Goal: Register for event/course

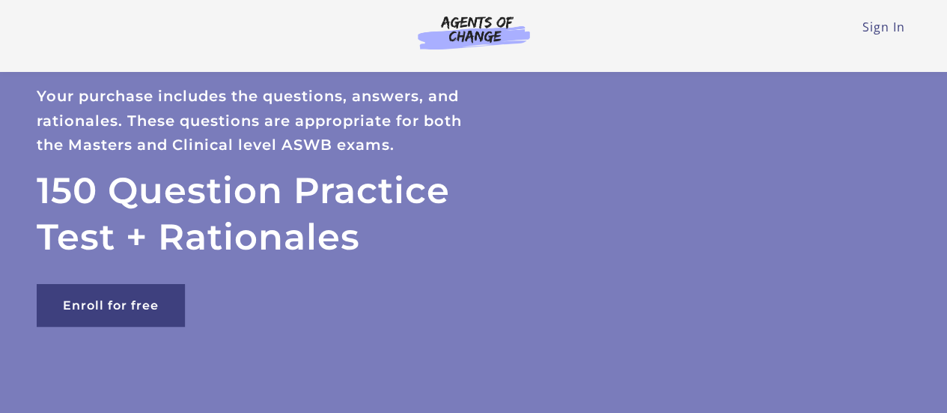
scroll to position [75, 0]
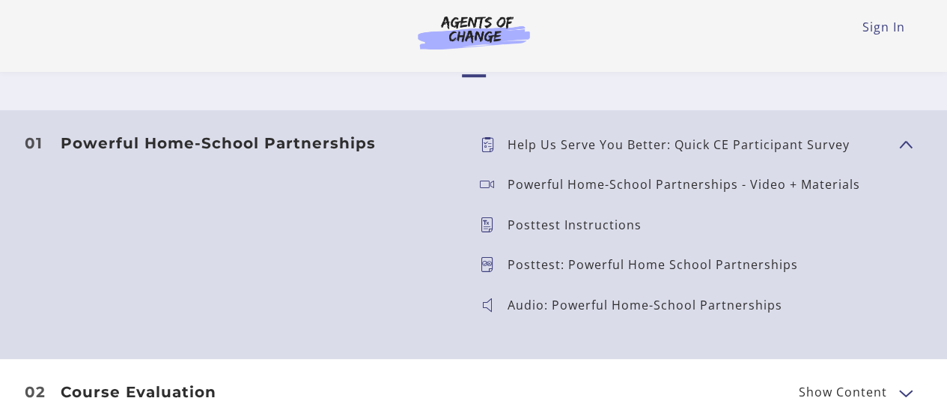
scroll to position [654, 0]
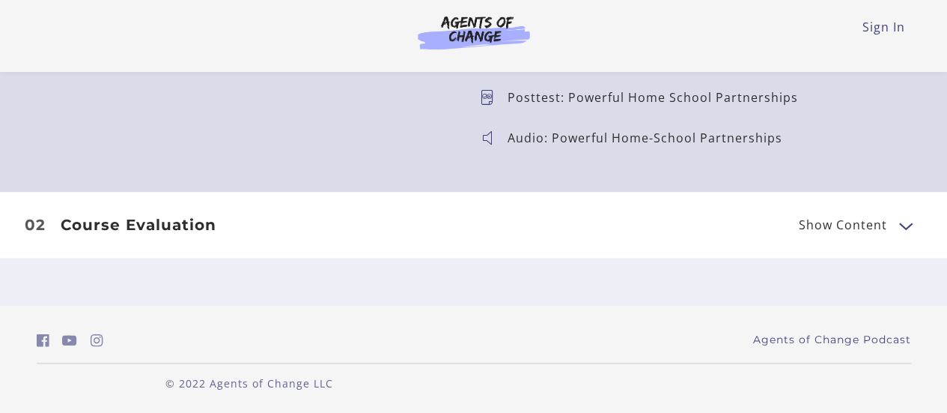
click at [870, 222] on span "Show Content" at bounding box center [843, 225] width 88 height 12
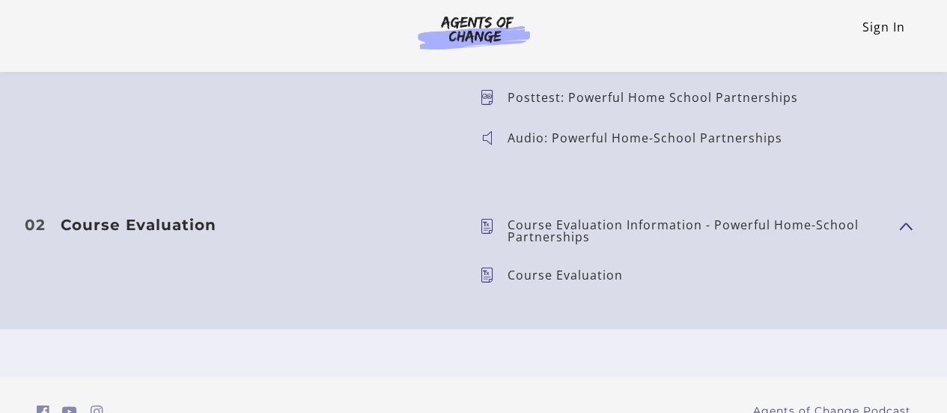
click at [869, 34] on link "Sign In" at bounding box center [884, 27] width 43 height 16
